Goal: Task Accomplishment & Management: Manage account settings

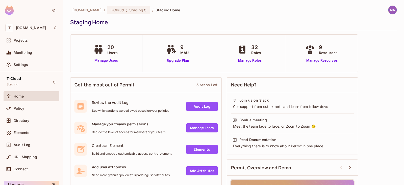
click at [45, 119] on div "Directory" at bounding box center [36, 120] width 44 height 4
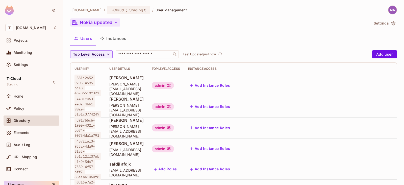
click at [106, 23] on button "Nokia updated" at bounding box center [95, 22] width 50 height 8
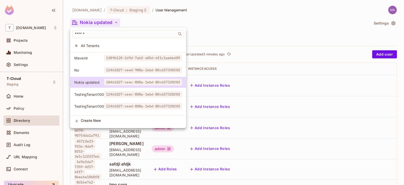
click at [251, 21] on div at bounding box center [202, 92] width 404 height 185
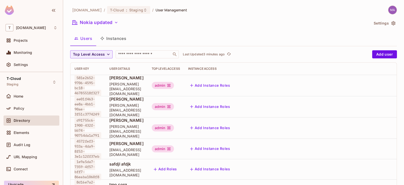
click at [110, 39] on button "Instances" at bounding box center [113, 38] width 34 height 13
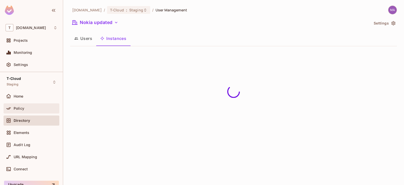
click at [28, 107] on div "Policy" at bounding box center [36, 108] width 44 height 4
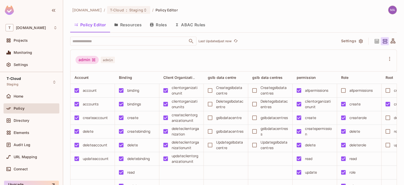
click at [156, 26] on button "Roles" at bounding box center [158, 24] width 25 height 13
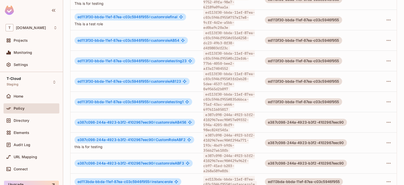
scroll to position [182, 0]
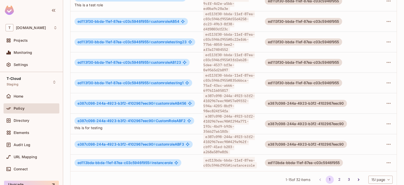
click at [336, 176] on button "2" at bounding box center [340, 180] width 8 height 8
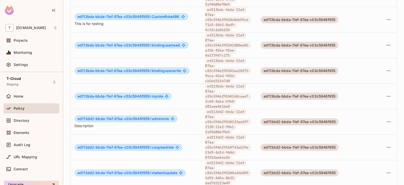
scroll to position [130, 0]
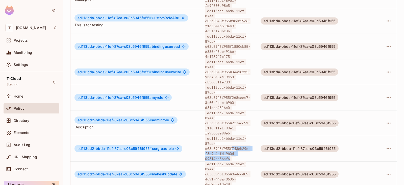
drag, startPoint x: 234, startPoint y: 136, endPoint x: 233, endPoint y: 146, distance: 9.7
click at [233, 146] on span "ed113dd2-bbda-11ef-87ea-c03c5946f955#743ab29e-f3d9-4dfd-9b0d-09314ae66af6" at bounding box center [227, 148] width 45 height 27
copy span "743ab29e-f3d9-4dfd-9b0d-09314ae66af6"
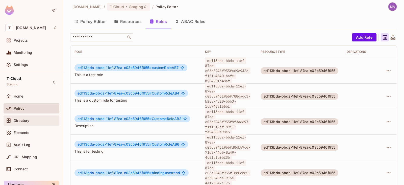
click at [23, 121] on span "Directory" at bounding box center [22, 120] width 16 height 4
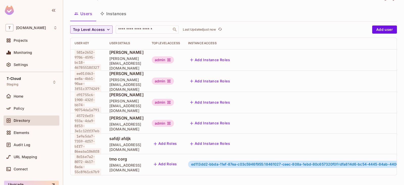
scroll to position [1, 68]
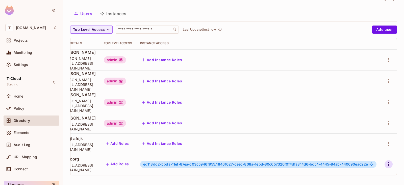
click at [388, 162] on icon "button" at bounding box center [388, 164] width 1 height 4
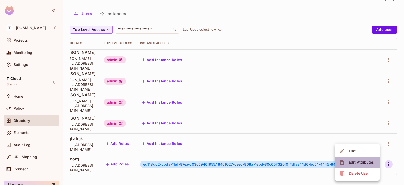
click at [359, 164] on div "Edit Attributes" at bounding box center [361, 162] width 25 height 5
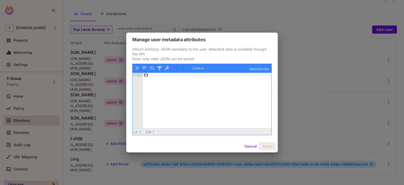
click at [245, 147] on button "Cancel" at bounding box center [251, 146] width 16 height 8
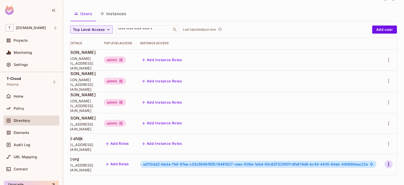
drag, startPoint x: 382, startPoint y: 153, endPoint x: 380, endPoint y: 156, distance: 4.1
click at [381, 154] on td at bounding box center [389, 164] width 16 height 20
click at [386, 161] on icon "button" at bounding box center [389, 164] width 6 height 6
click at [365, 151] on li "Edit" at bounding box center [357, 151] width 45 height 11
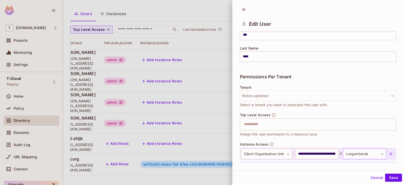
scroll to position [98, 0]
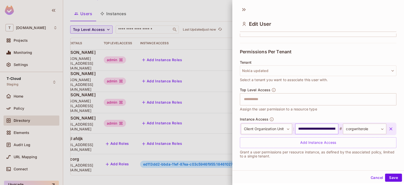
click at [308, 127] on input "**********" at bounding box center [316, 129] width 43 height 11
click at [320, 129] on input "**********" at bounding box center [316, 129] width 43 height 11
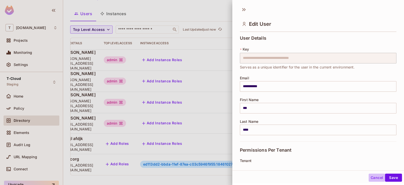
click at [371, 176] on button "Cancel" at bounding box center [377, 178] width 16 height 8
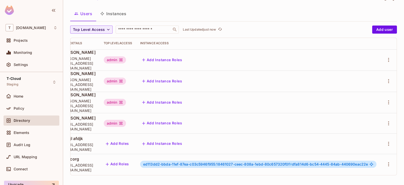
click at [197, 162] on span "ed113dd2-bbda-11ef-87ea-c03c5946f955:18461027-ceec-808a-1ebd-80c657320f0f #" at bounding box center [217, 164] width 149 height 4
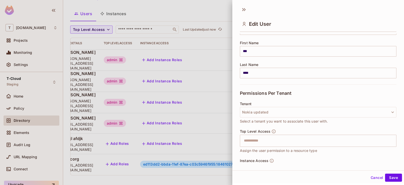
scroll to position [98, 0]
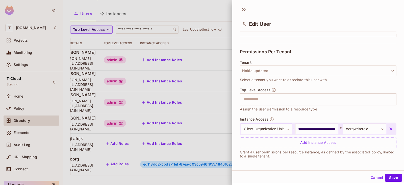
click at [274, 131] on body "T [DOMAIN_NAME] Projects Monitoring Settings T-Cloud Staging Home Policy Direct…" at bounding box center [202, 92] width 404 height 185
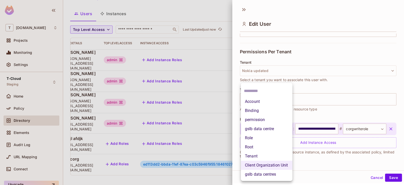
click at [383, 9] on div at bounding box center [202, 92] width 404 height 185
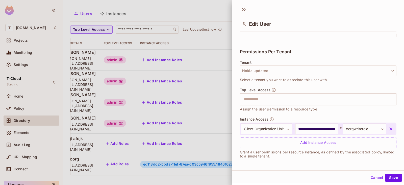
click at [197, 96] on div at bounding box center [202, 92] width 404 height 185
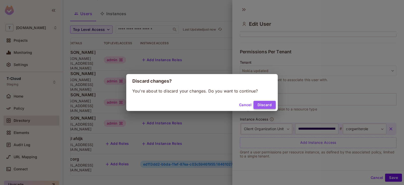
click at [263, 101] on button "Discard" at bounding box center [265, 105] width 22 height 8
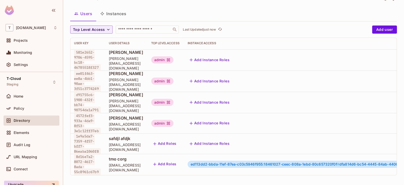
scroll to position [1, 0]
drag, startPoint x: 77, startPoint y: 150, endPoint x: 100, endPoint y: 166, distance: 27.8
click at [100, 166] on span "8d16e7a2-8072-4617-8ada-55c8961c67b9" at bounding box center [88, 164] width 27 height 22
copy span "8d16e7a2-8072-4617-8ada-55c8961c67b9"
drag, startPoint x: 30, startPoint y: 108, endPoint x: 88, endPoint y: 147, distance: 69.6
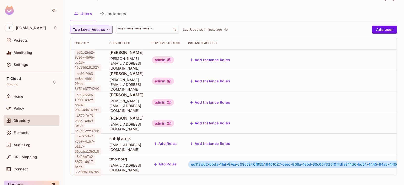
click at [30, 108] on div "Policy" at bounding box center [36, 108] width 44 height 4
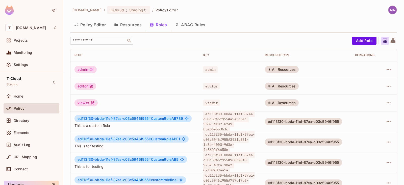
click at [87, 43] on div "​" at bounding box center [101, 41] width 63 height 8
paste input "**********"
type input "**********"
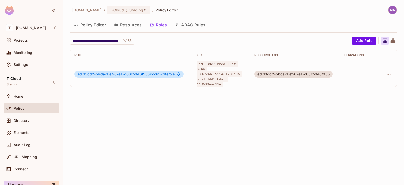
scroll to position [0, 0]
click at [26, 108] on div "Policy" at bounding box center [36, 108] width 44 height 4
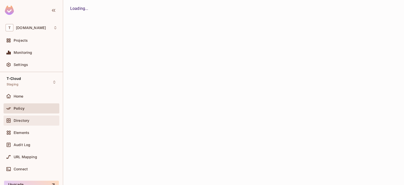
click at [22, 117] on div "Directory" at bounding box center [32, 120] width 52 height 6
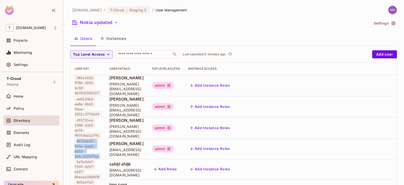
click at [90, 152] on span "4572fef3-933a-4da9-8f53-3e1c12ff37eb" at bounding box center [88, 149] width 27 height 22
drag, startPoint x: 101, startPoint y: 152, endPoint x: 76, endPoint y: 136, distance: 29.6
click at [76, 138] on span "4572fef3-933a-4da9-8f53-3e1c12ff37eb" at bounding box center [88, 149] width 27 height 22
copy span "4572fef3-933a-4da9-8f53-3e1c12ff37eb"
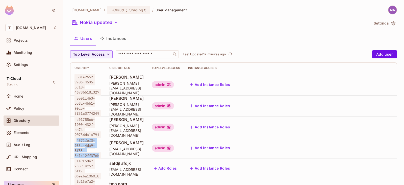
click at [104, 39] on icon "button" at bounding box center [102, 38] width 4 height 4
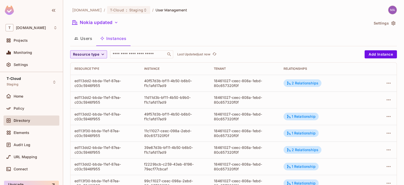
click at [97, 56] on span "Resource type" at bounding box center [86, 54] width 26 height 6
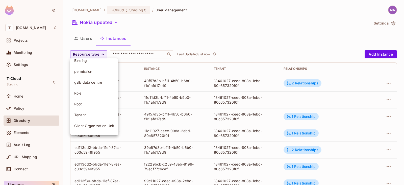
scroll to position [25, 0]
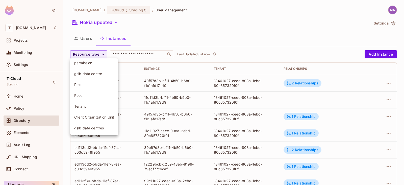
click at [93, 114] on li "Client Organization Unit" at bounding box center [94, 117] width 48 height 11
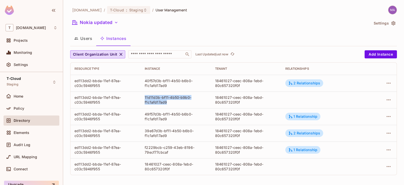
drag, startPoint x: 144, startPoint y: 96, endPoint x: 166, endPoint y: 102, distance: 23.0
click at [166, 102] on div "11d11d3b-bf11-4b50-b9b0-f1c1afd17ad9" at bounding box center [176, 100] width 62 height 10
copy div "11d11d3b-bf11-4b50-b9b0-f1c1afd17ad9"
